Goal: Check status: Check status

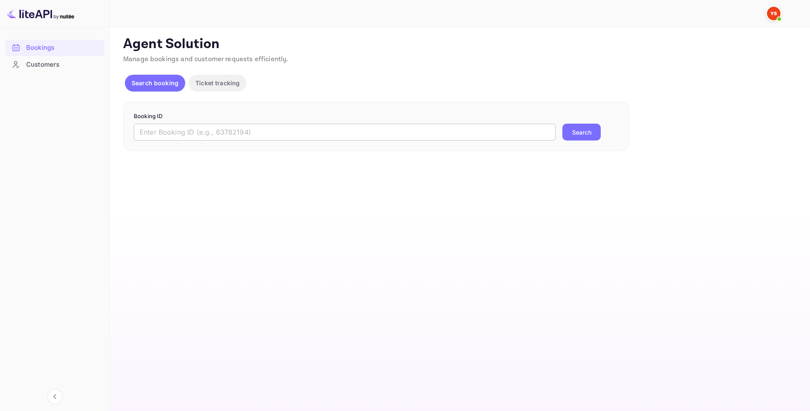
click at [237, 136] on input "text" at bounding box center [345, 132] width 422 height 17
paste input "8880683"
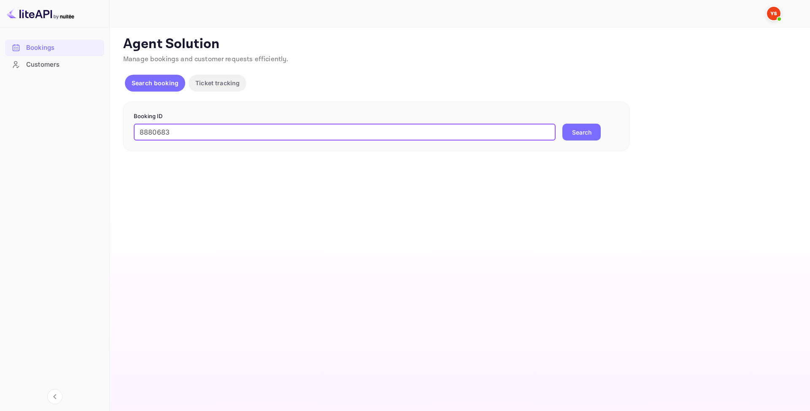
type input "8880683"
click at [586, 138] on button "Search" at bounding box center [581, 132] width 38 height 17
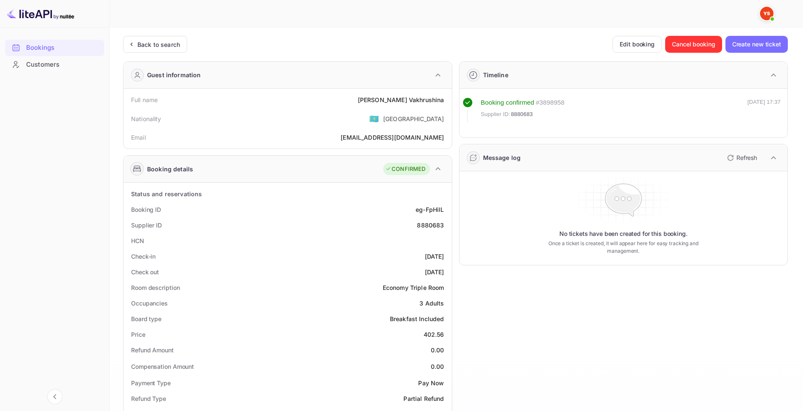
click at [410, 98] on div "[PERSON_NAME]" at bounding box center [401, 99] width 86 height 9
copy div "[PERSON_NAME]"
click at [442, 225] on div "8880683" at bounding box center [430, 225] width 27 height 9
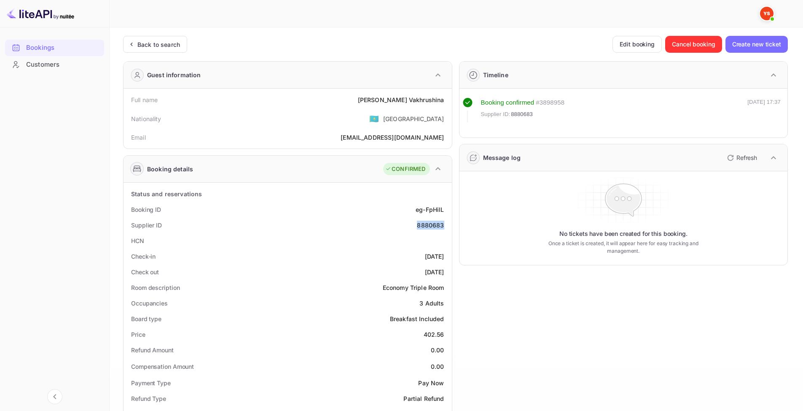
click at [442, 225] on div "8880683" at bounding box center [430, 225] width 27 height 9
copy div "8880683"
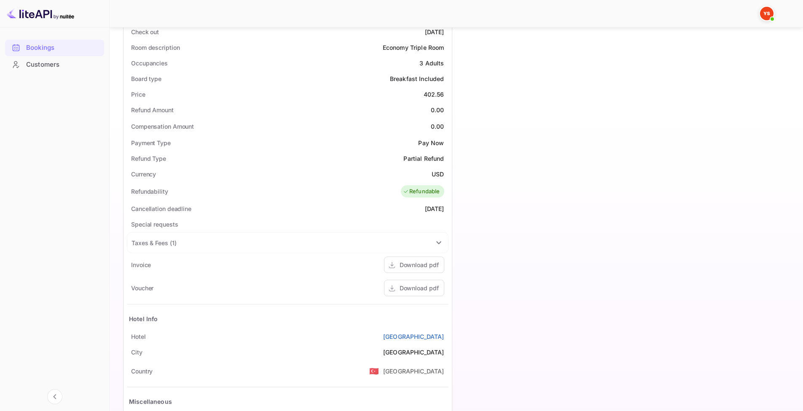
scroll to position [253, 0]
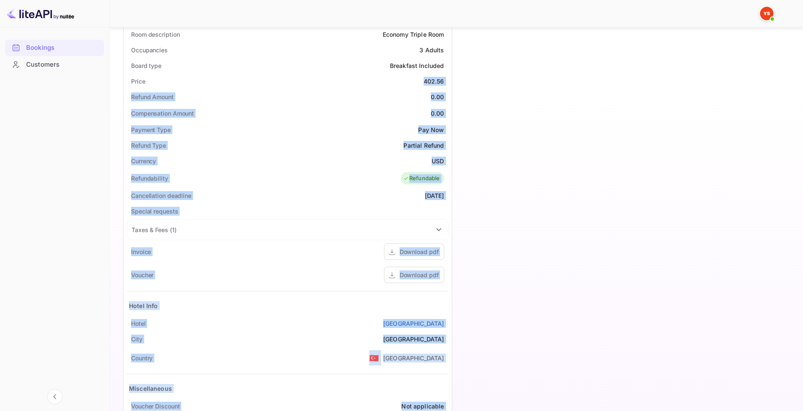
drag, startPoint x: 424, startPoint y: 82, endPoint x: 454, endPoint y: 81, distance: 30.0
click at [454, 81] on div "Guest information Full name [PERSON_NAME] Nationality 🇰🇿 [DEMOGRAPHIC_DATA] Ema…" at bounding box center [452, 127] width 672 height 653
click at [423, 87] on div "Price 402.56" at bounding box center [288, 81] width 322 height 16
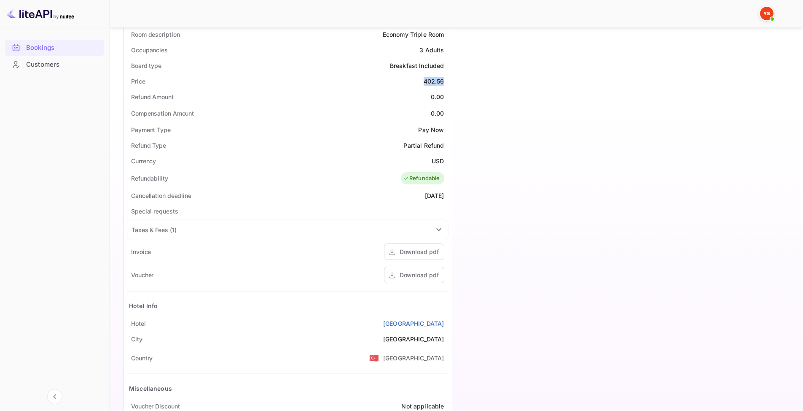
drag, startPoint x: 421, startPoint y: 81, endPoint x: 446, endPoint y: 83, distance: 25.3
click at [446, 83] on div "Price 402.56" at bounding box center [288, 81] width 322 height 16
copy div "402.56"
